Goal: Task Accomplishment & Management: Manage account settings

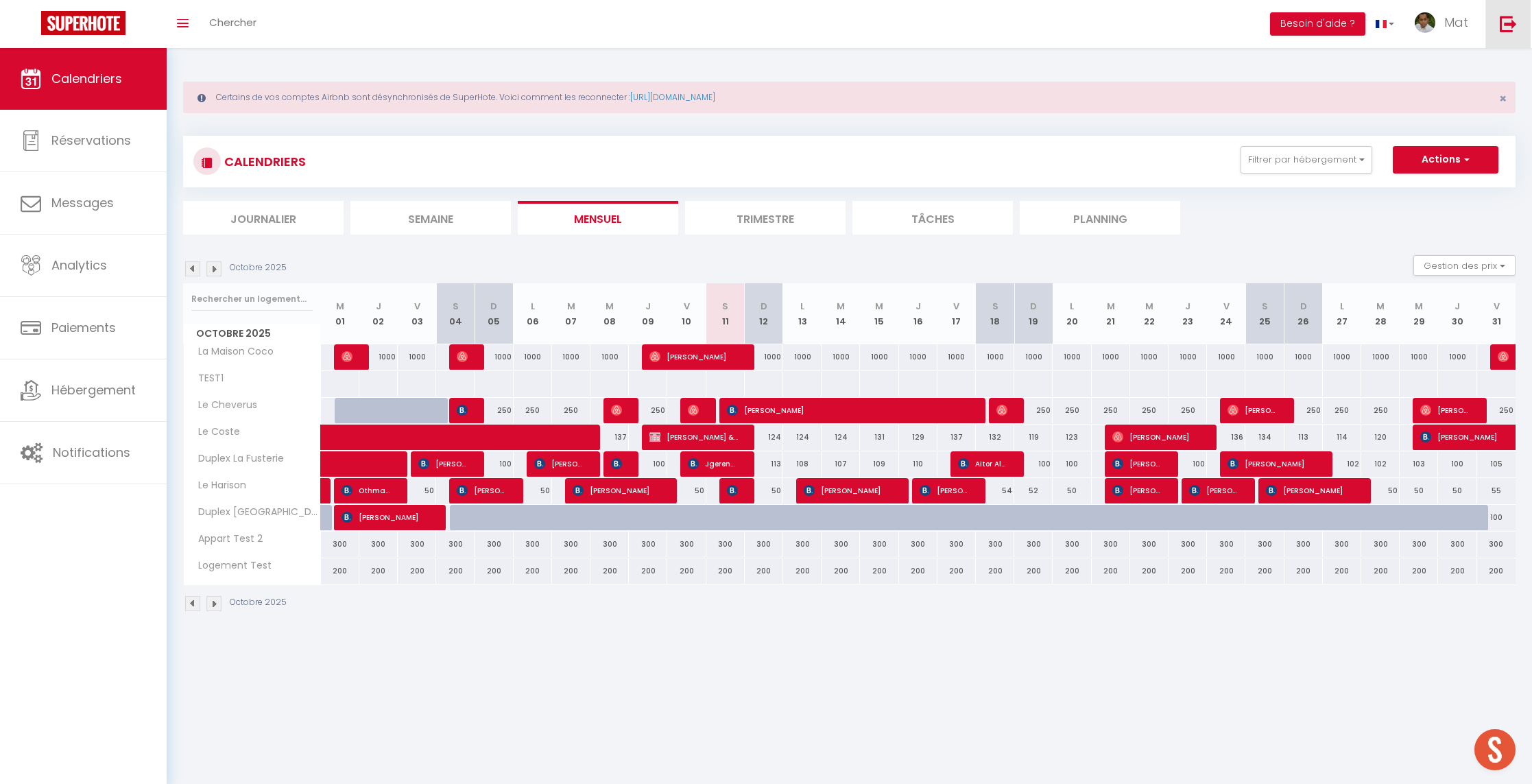
click at [1506, 38] on link at bounding box center [1508, 24] width 46 height 48
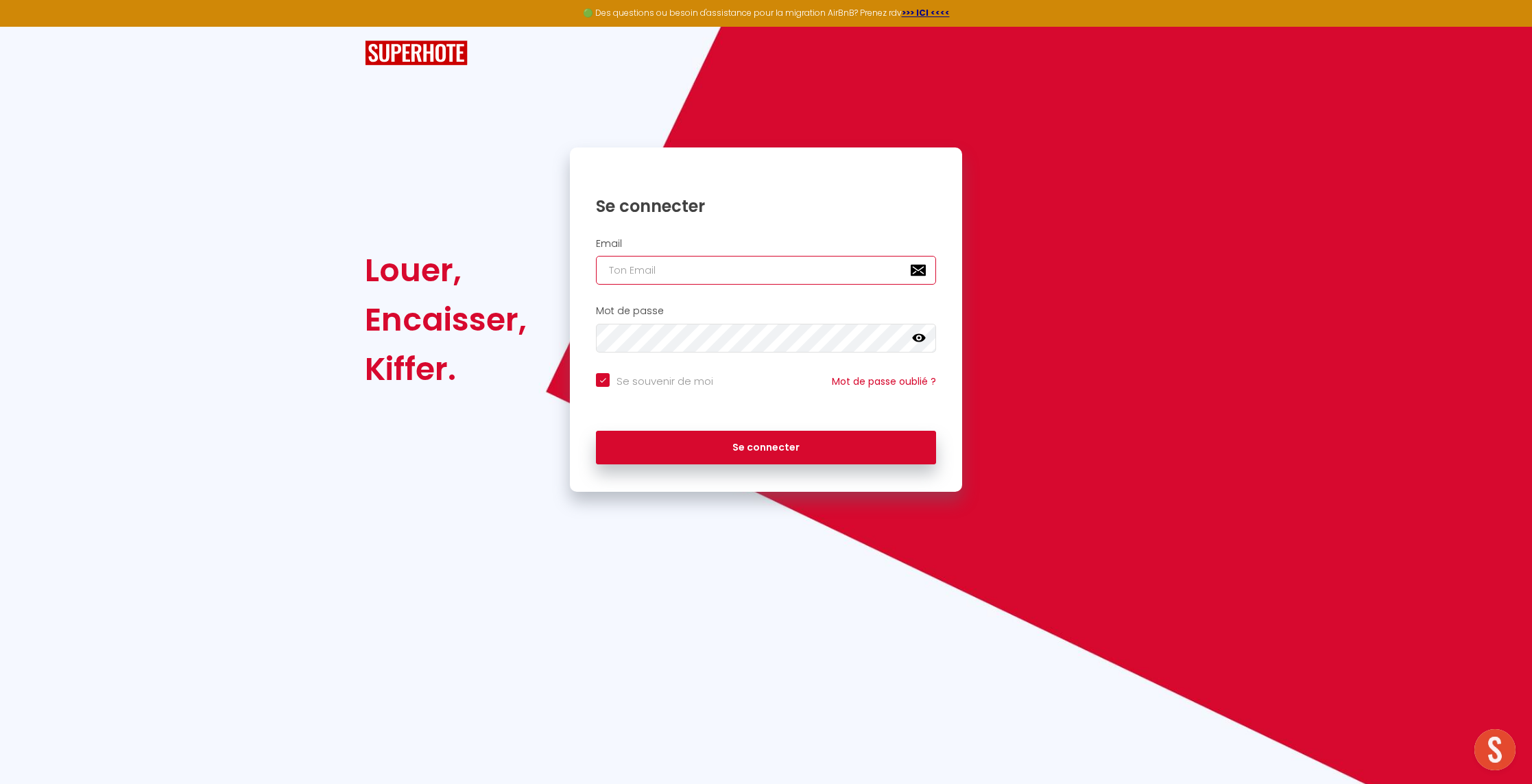
drag, startPoint x: 742, startPoint y: 267, endPoint x: 740, endPoint y: 281, distance: 14.1
type input "s"
checkbox input "true"
type input "[EMAIL_ADDRESS][DOMAIN_NAME]"
click at [923, 338] on icon at bounding box center [919, 337] width 14 height 8
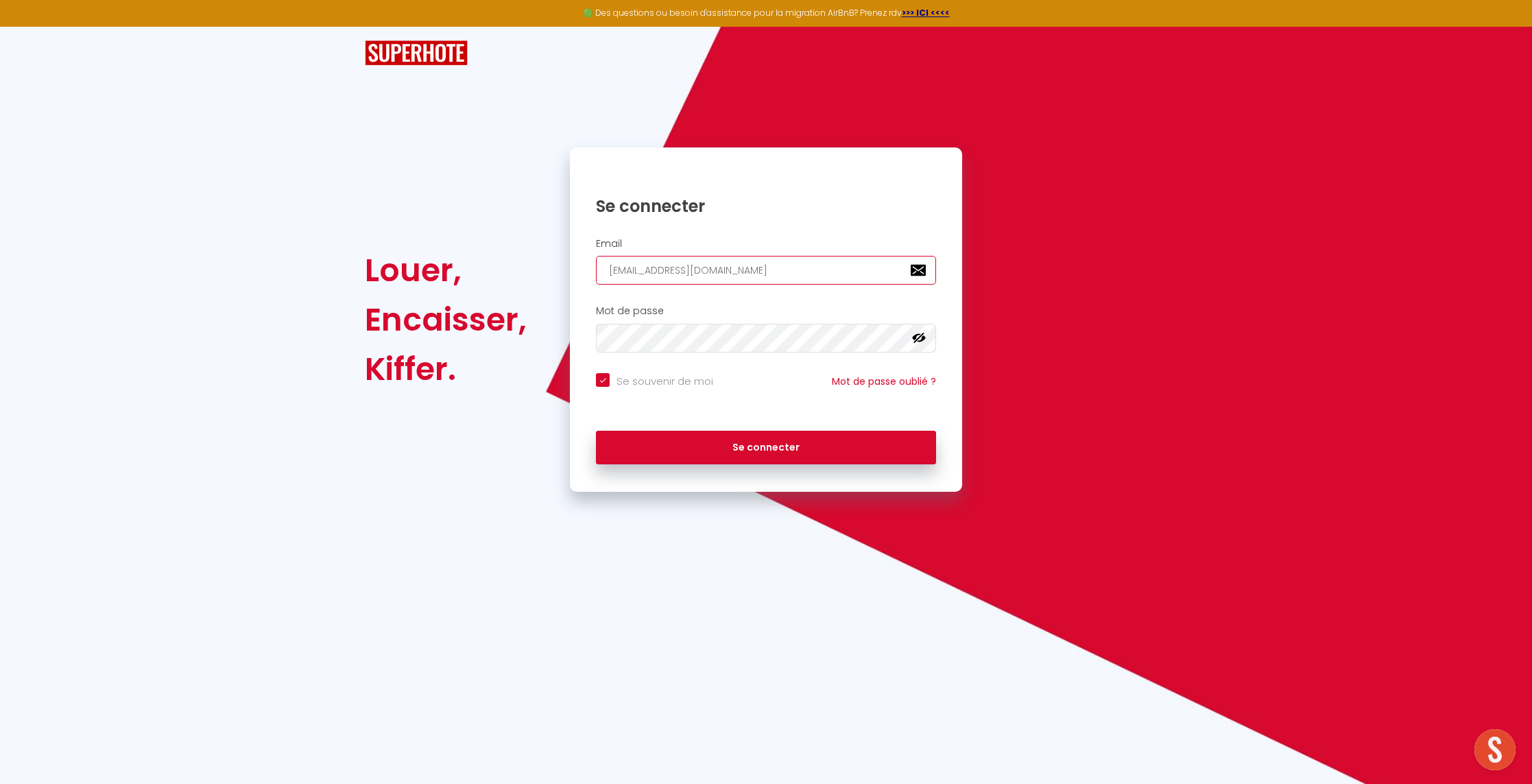
click at [700, 276] on input "[EMAIL_ADDRESS][DOMAIN_NAME]" at bounding box center [766, 269] width 340 height 29
click at [755, 447] on button "Se connecter" at bounding box center [766, 447] width 340 height 34
checkbox input "true"
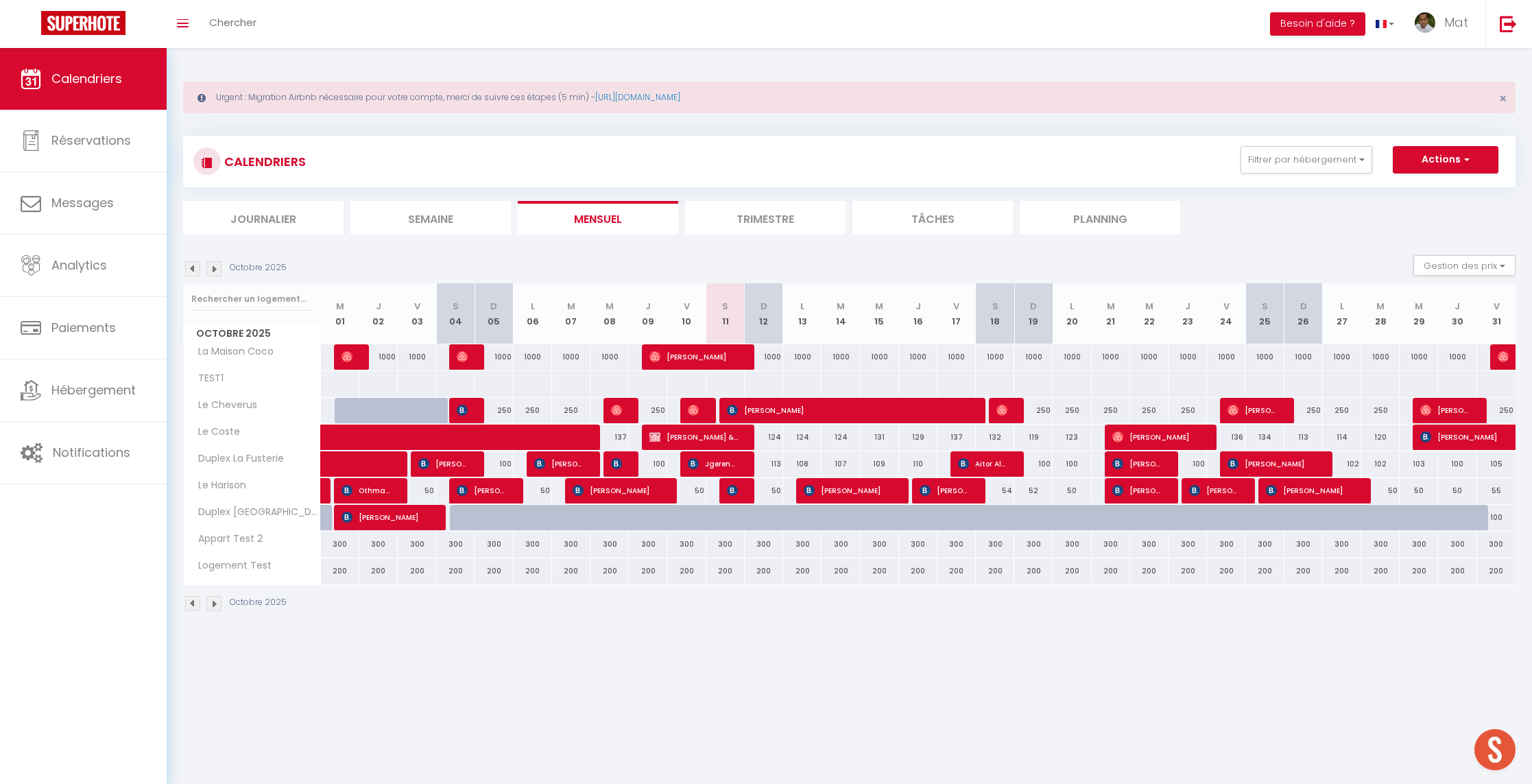
click at [1106, 359] on div "1000" at bounding box center [1110, 357] width 38 height 25
type input "1000"
type input "[DATE]"
type input "Mer 22 Octobre 2025"
